Goal: Task Accomplishment & Management: Manage account settings

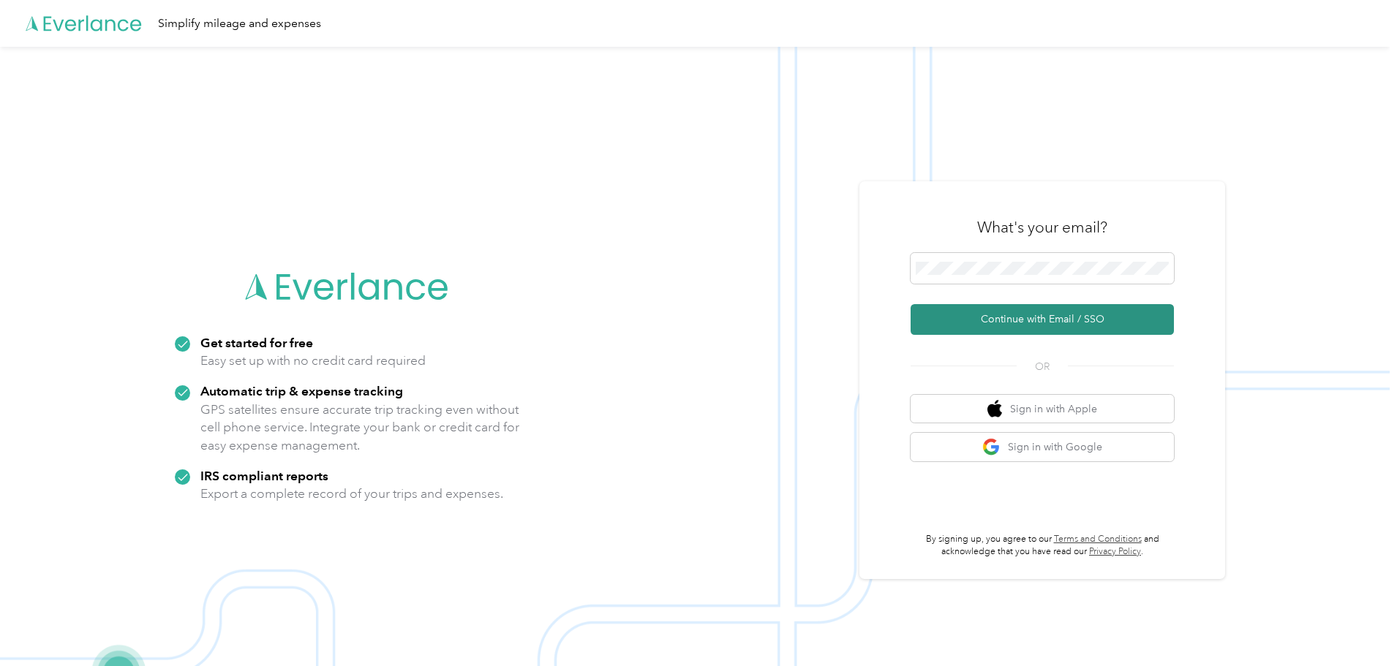
click at [1062, 317] on button "Continue with Email / SSO" at bounding box center [1041, 319] width 263 height 31
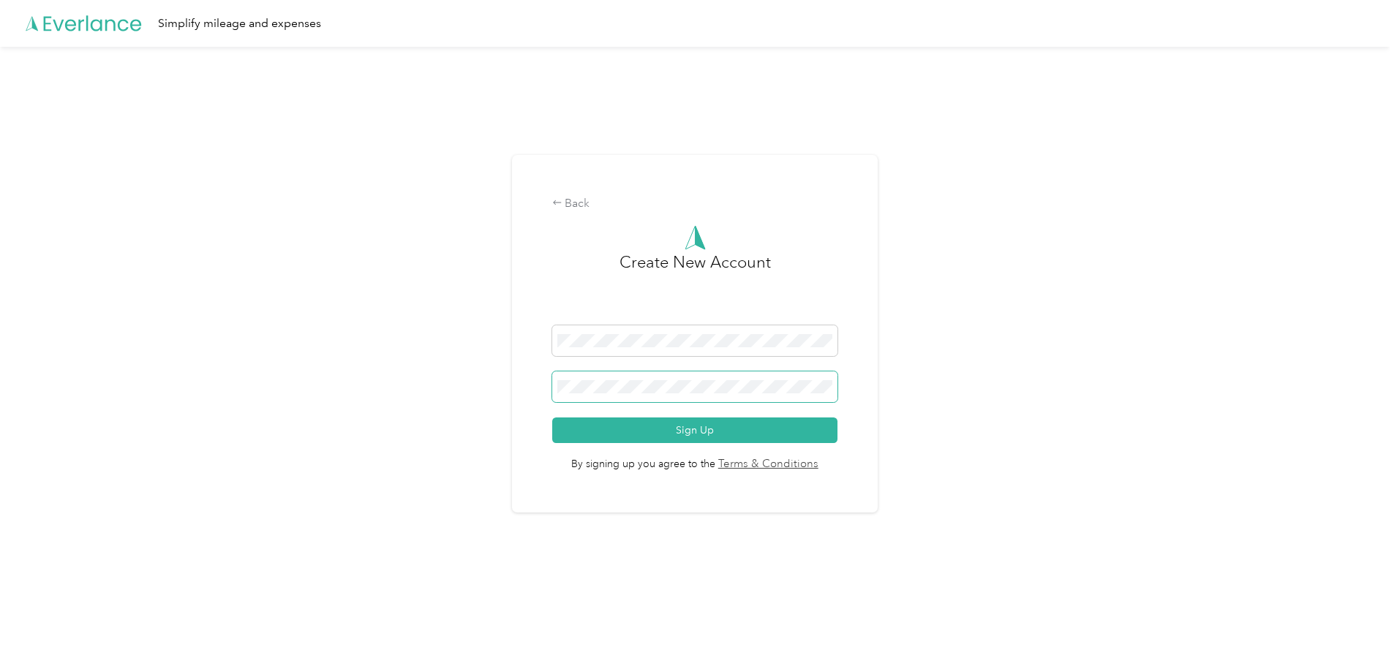
click at [552, 418] on button "Sign Up" at bounding box center [695, 431] width 286 height 26
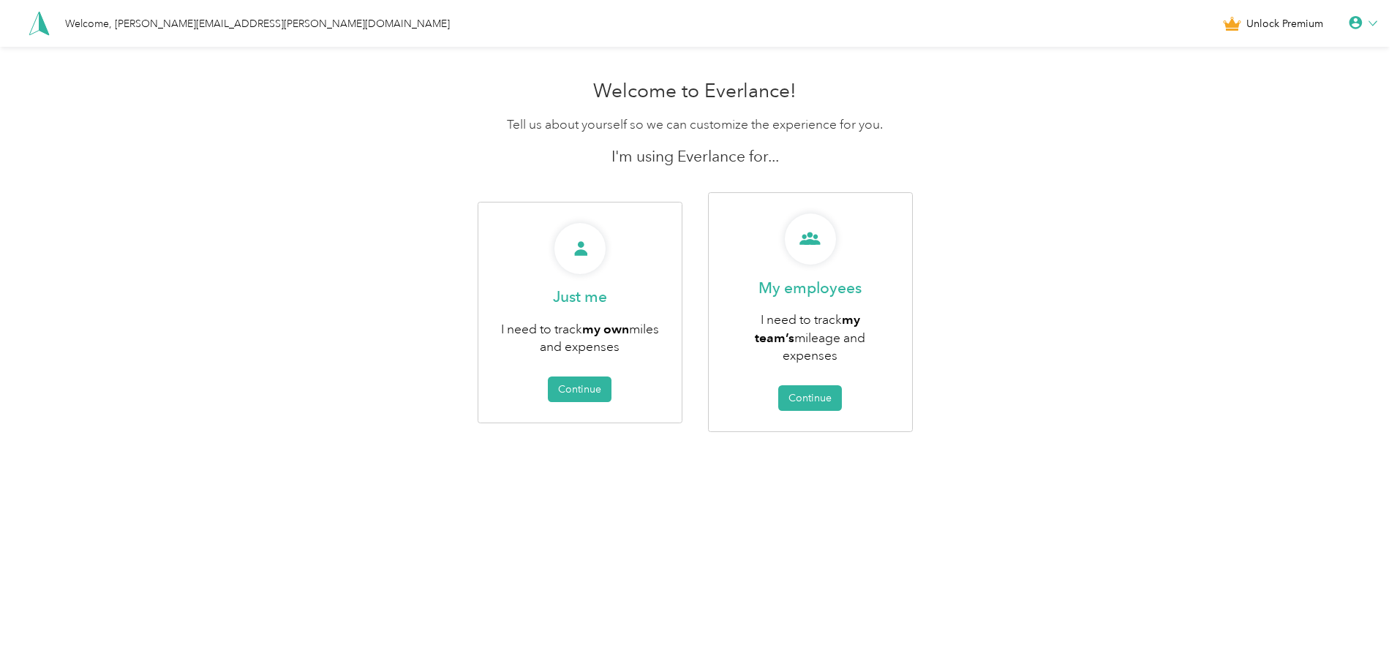
click at [1363, 29] on icon at bounding box center [1355, 23] width 15 height 15
click at [1286, 60] on div "Personal Settings Help Logout" at bounding box center [1313, 82] width 164 height 92
click at [1375, 23] on icon at bounding box center [1372, 23] width 9 height 9
click at [1273, 60] on div "Personal Settings Help Logout" at bounding box center [1313, 82] width 164 height 92
click at [1362, 20] on icon at bounding box center [1354, 22] width 13 height 13
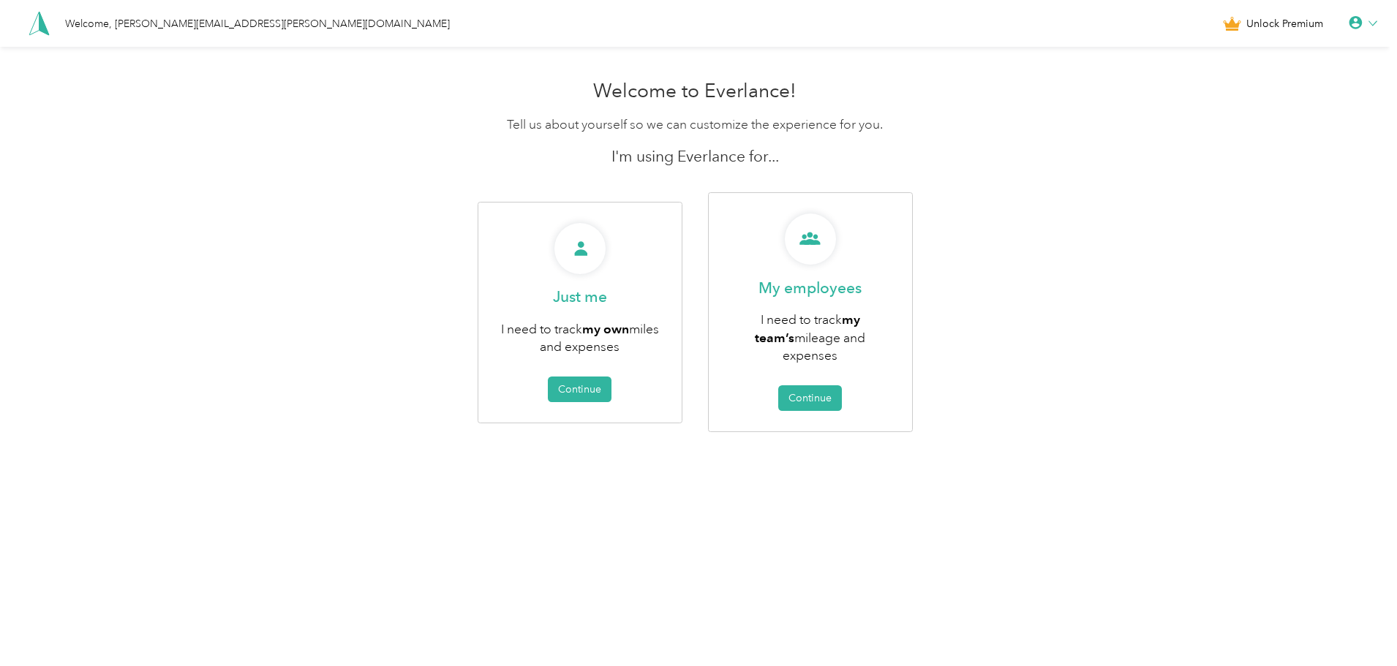
click at [1288, 45] on div "Personal Settings" at bounding box center [1313, 51] width 164 height 31
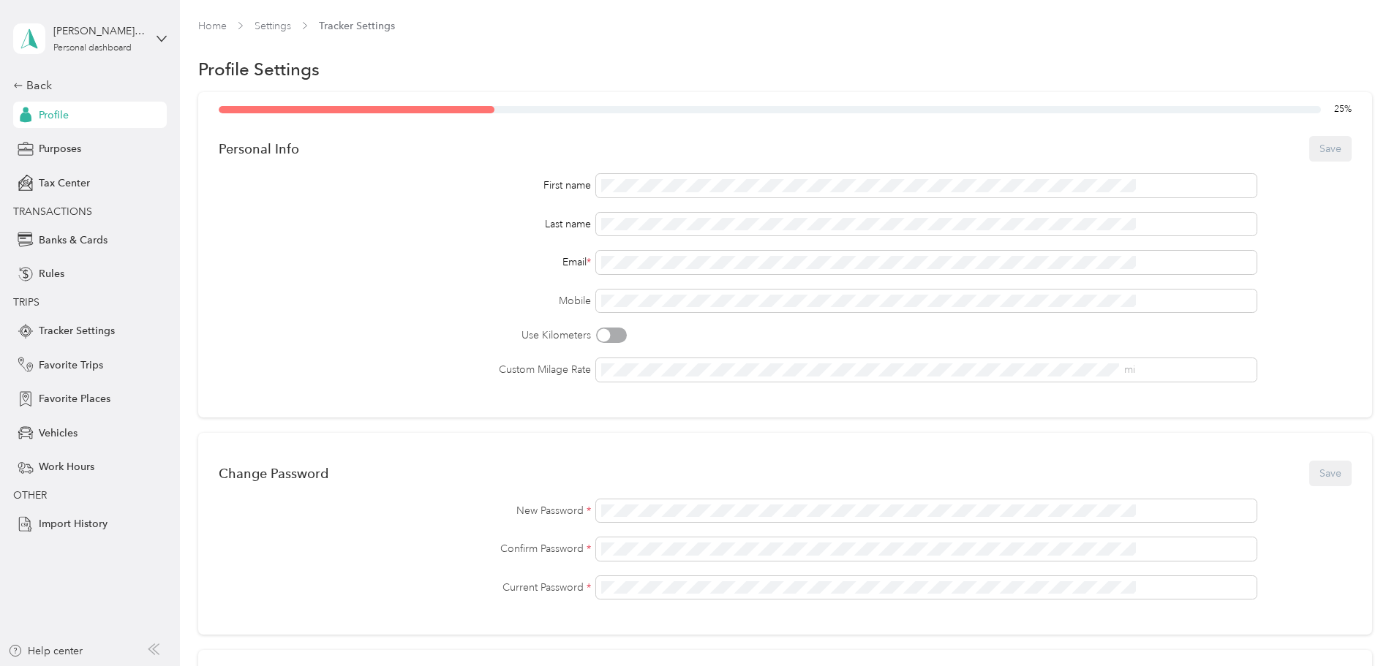
click at [150, 39] on div "[PERSON_NAME][EMAIL_ADDRESS][PERSON_NAME][DOMAIN_NAME] Personal dashboard" at bounding box center [90, 38] width 154 height 51
click at [236, 182] on div "25 % Personal Info Save First name Last name Email * Mobile Use Kilometers Cust…" at bounding box center [785, 530] width 1174 height 877
